Goal: Complete application form

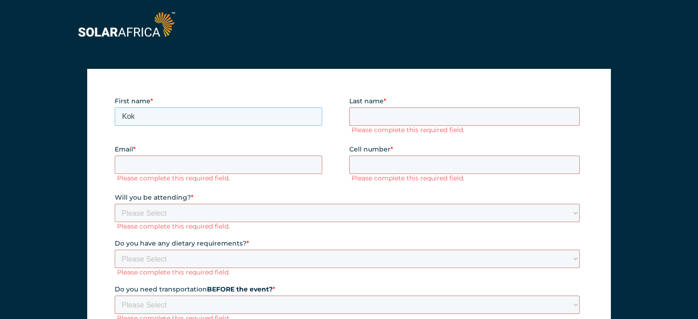
click at [224, 117] on input "Kok" at bounding box center [218, 116] width 207 height 18
type input "Koketso"
click at [370, 120] on input "Last name *" at bounding box center [464, 116] width 231 height 18
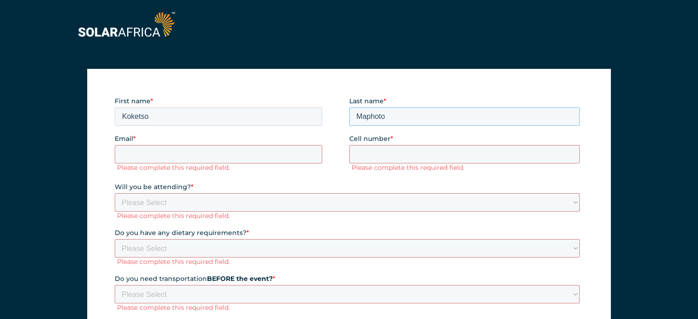
type input "Maphoto"
click at [363, 150] on input "Cell number *" at bounding box center [464, 154] width 231 height 18
type input "0789409768"
click at [250, 155] on input "Email *" at bounding box center [218, 154] width 207 height 18
type input "[EMAIL_ADDRESS][DOMAIN_NAME]"
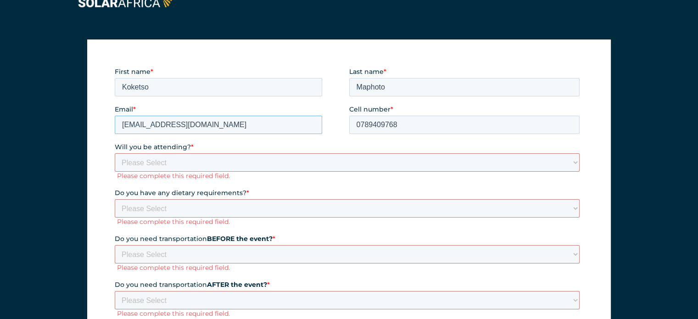
scroll to position [46, 0]
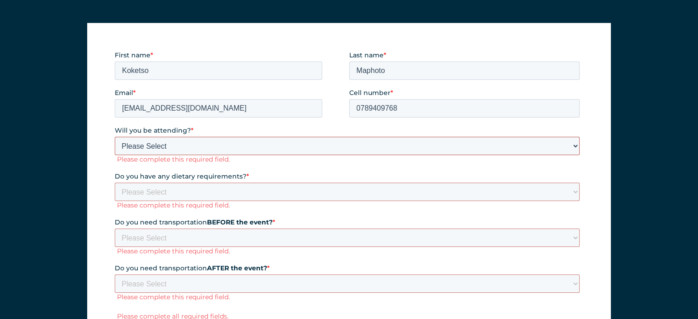
click at [211, 145] on select "Please Select Yes No" at bounding box center [347, 146] width 465 height 18
select select "Yes"
click at [115, 137] on select "Please Select Yes No" at bounding box center [347, 146] width 465 height 18
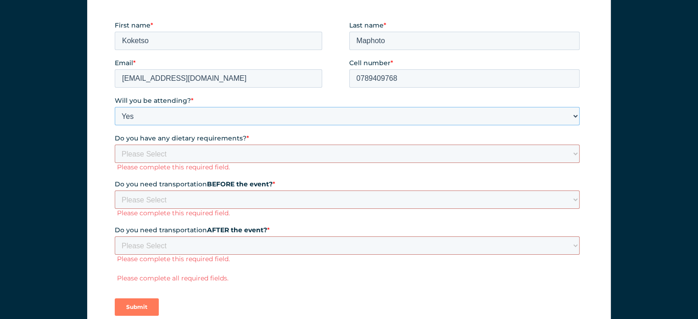
scroll to position [92, 0]
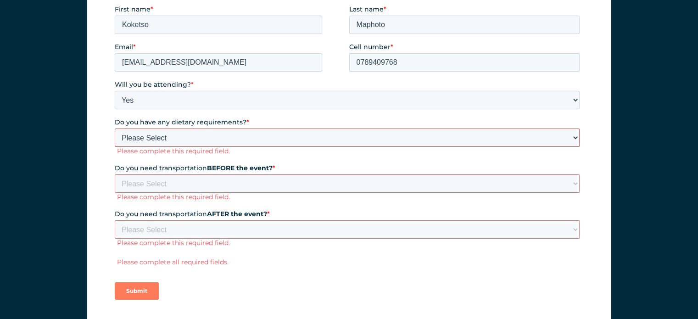
click at [168, 137] on select "Please Select None Halaal Vegeterian Other" at bounding box center [347, 138] width 465 height 18
select select "None"
click at [115, 129] on select "Please Select None Halaal Vegeterian Other" at bounding box center [347, 138] width 465 height 18
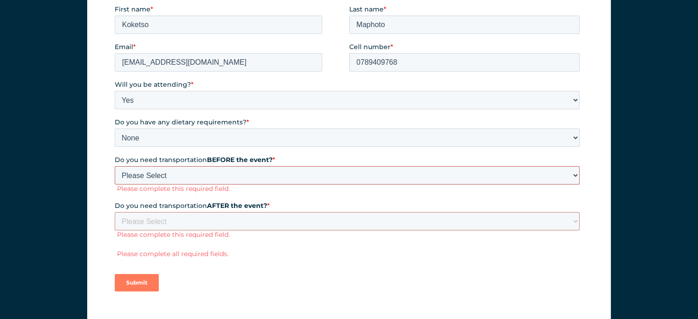
click at [222, 173] on select "Please Select Yes No" at bounding box center [347, 175] width 465 height 18
select select "No"
click at [115, 166] on select "Please Select Yes No" at bounding box center [347, 175] width 465 height 18
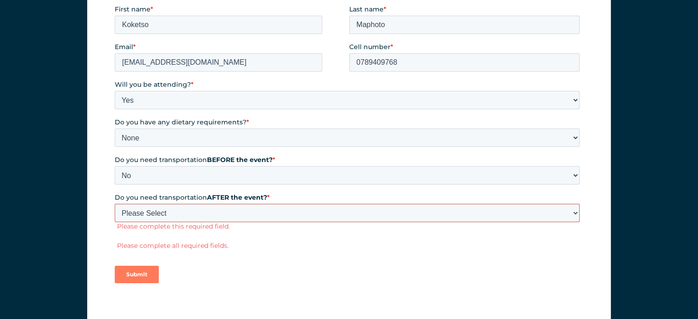
click at [223, 212] on select "Please Select Yes No" at bounding box center [347, 213] width 465 height 18
select select "No"
click at [115, 204] on select "Please Select Yes No" at bounding box center [347, 213] width 465 height 18
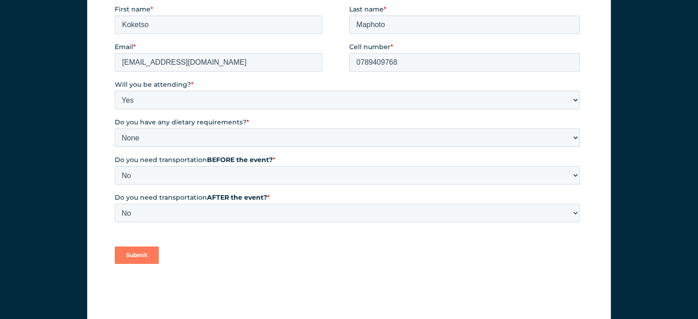
click at [146, 253] on input "Submit" at bounding box center [137, 254] width 44 height 17
